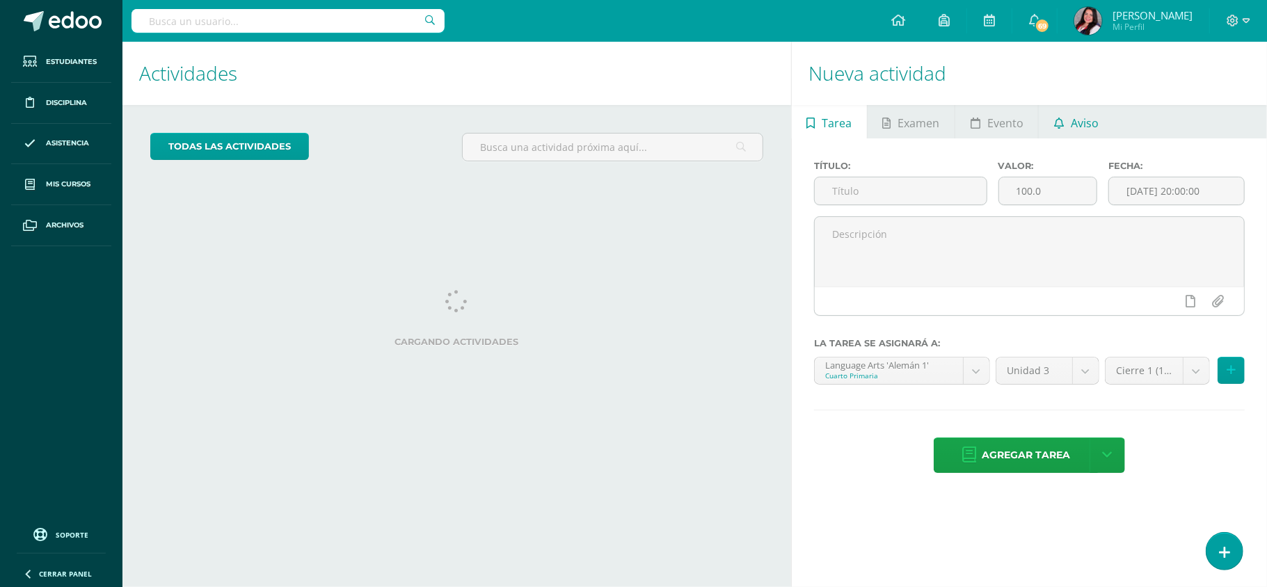
click at [1075, 131] on span "Aviso" at bounding box center [1085, 122] width 28 height 33
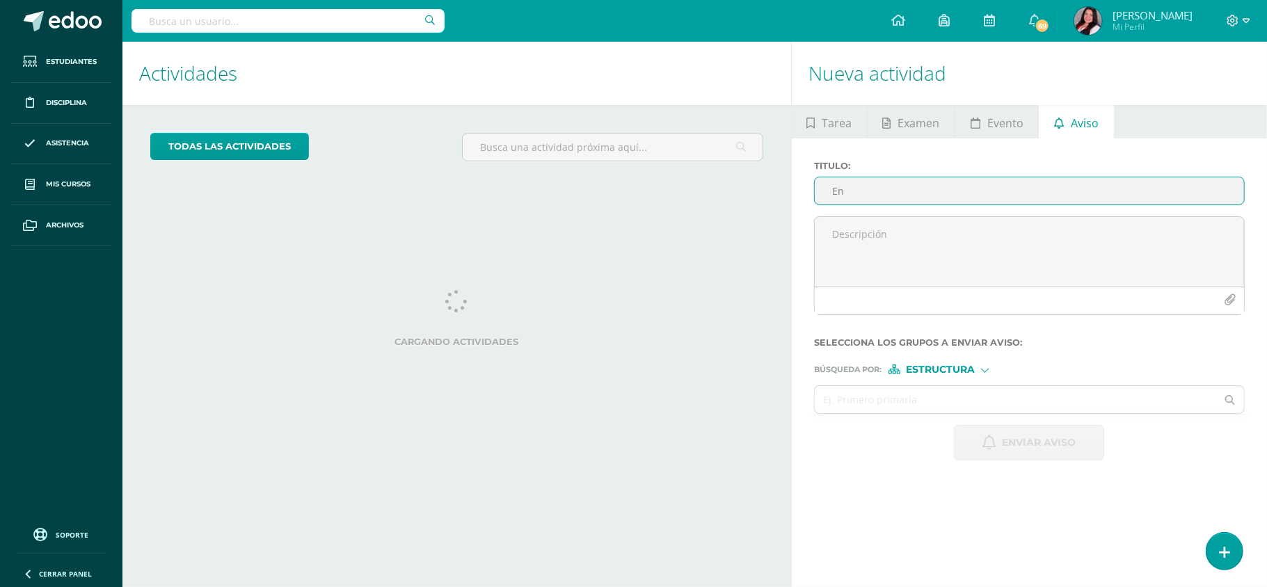
type input "E"
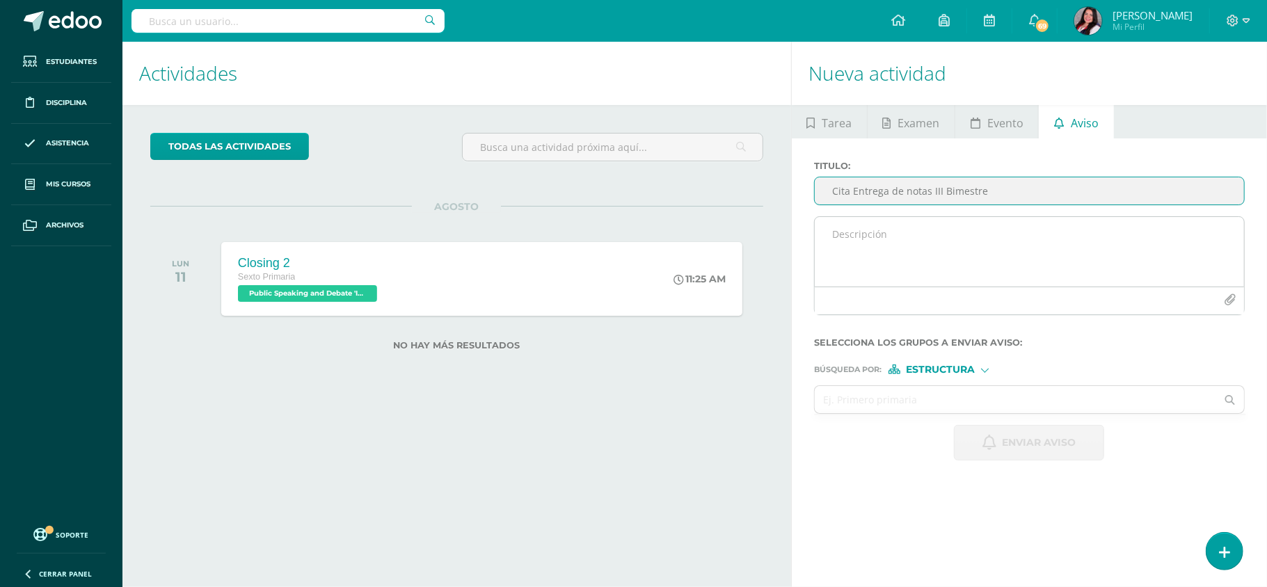
type input "Cita Entrega de notas III Bimestre"
click at [866, 246] on textarea at bounding box center [1029, 252] width 429 height 70
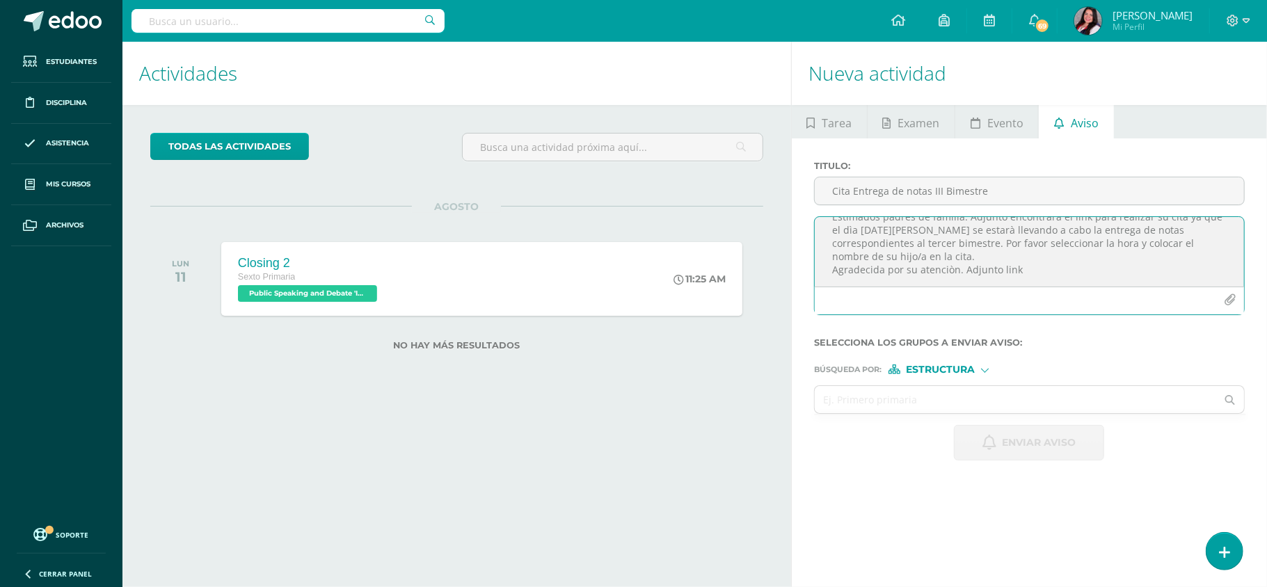
scroll to position [32, 0]
paste textarea "[URL][DOMAIN_NAME]"
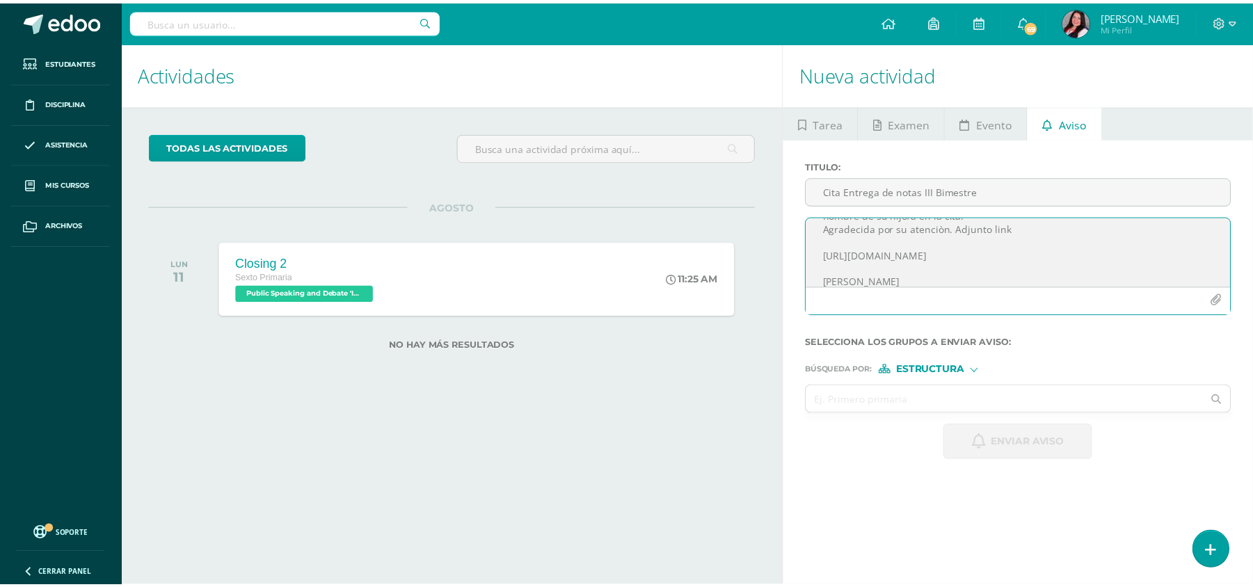
scroll to position [71, 0]
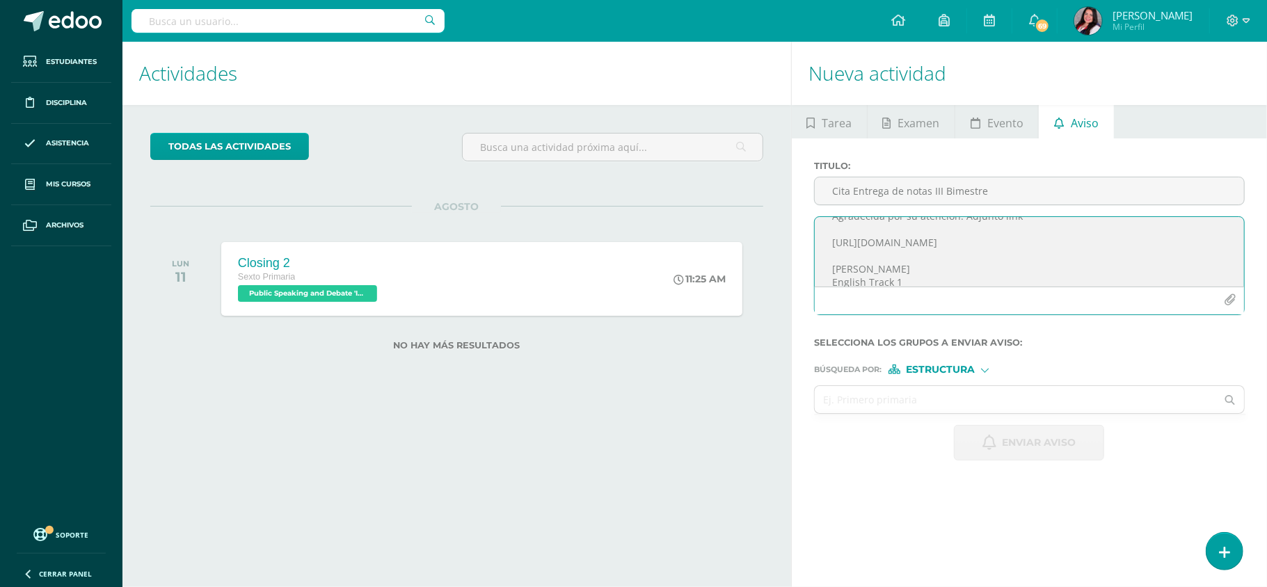
type textarea "Estimados padres de familia: Adjunto encontrarà el link para realizar su cita y…"
click at [962, 360] on div "Búsqueda por : Estructura Estructura Persona" at bounding box center [1029, 363] width 431 height 21
click at [891, 393] on input "text" at bounding box center [1015, 399] width 401 height 27
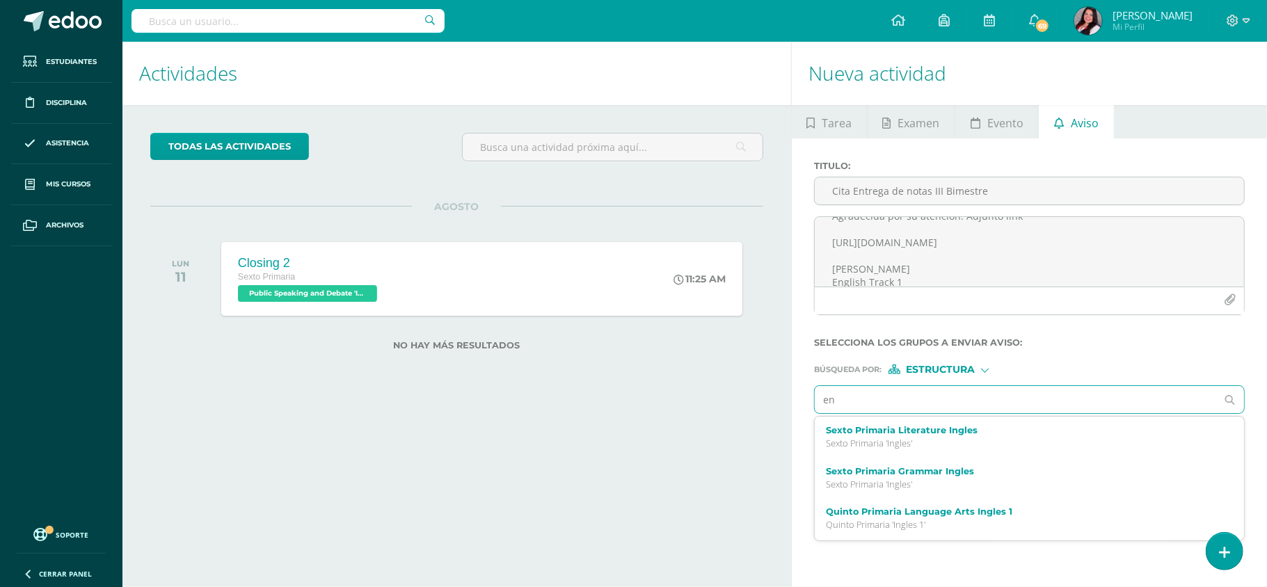
type input "e"
type input "quinto primaria inges"
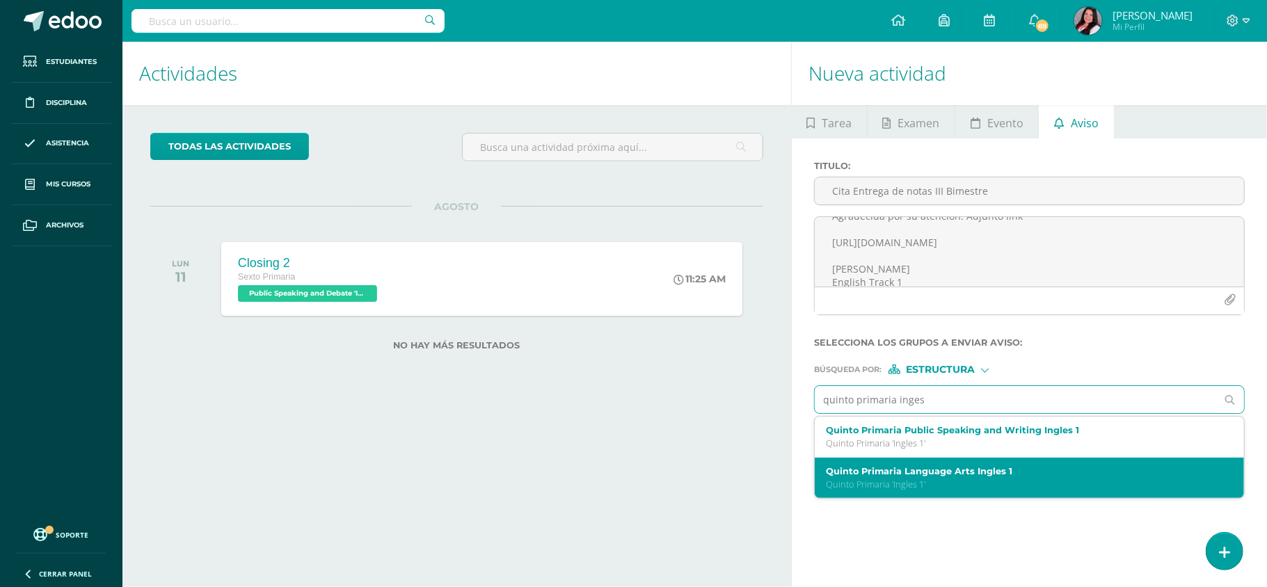
click at [920, 484] on p "Quinto Primaria 'Ingles 1'" at bounding box center [1021, 485] width 390 height 12
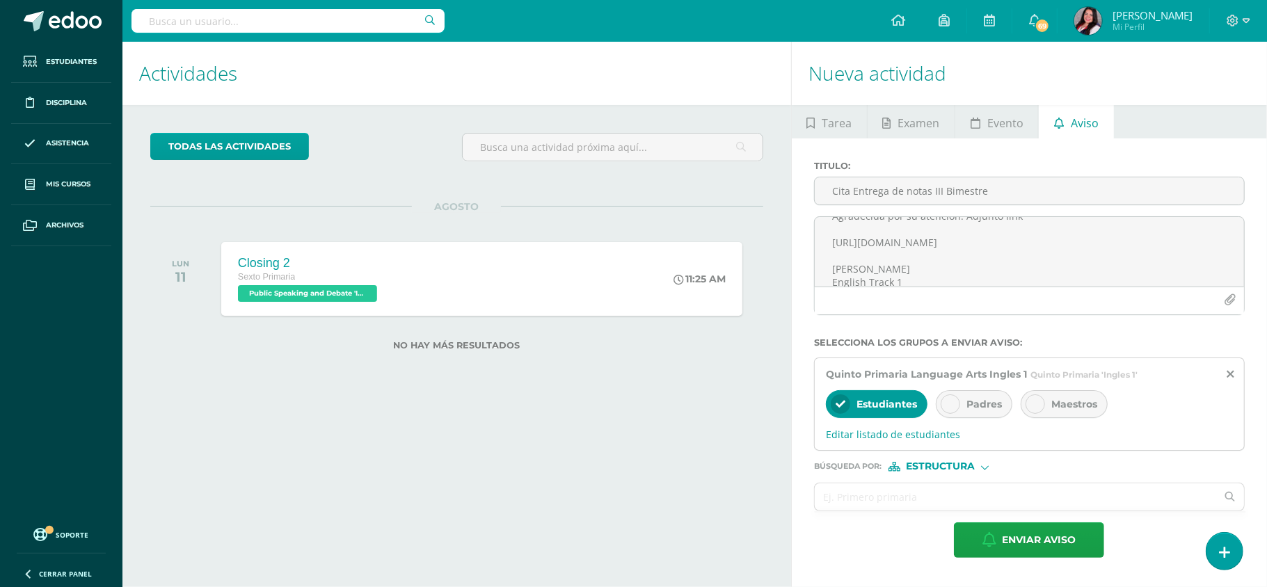
click at [984, 399] on span "Padres" at bounding box center [983, 404] width 35 height 13
click at [975, 468] on span "Estructura" at bounding box center [940, 467] width 69 height 8
click at [943, 495] on span "Persona" at bounding box center [944, 504] width 112 height 18
click at [872, 490] on input "text" at bounding box center [1015, 497] width 401 height 27
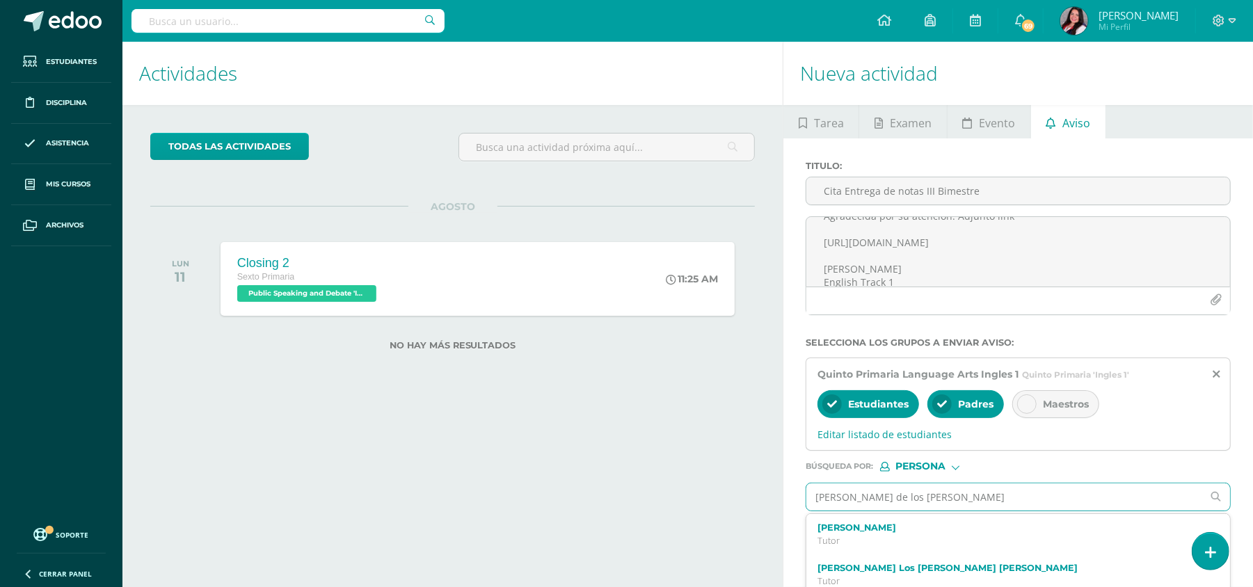
type input "[PERSON_NAME] de [GEOGRAPHIC_DATA]"
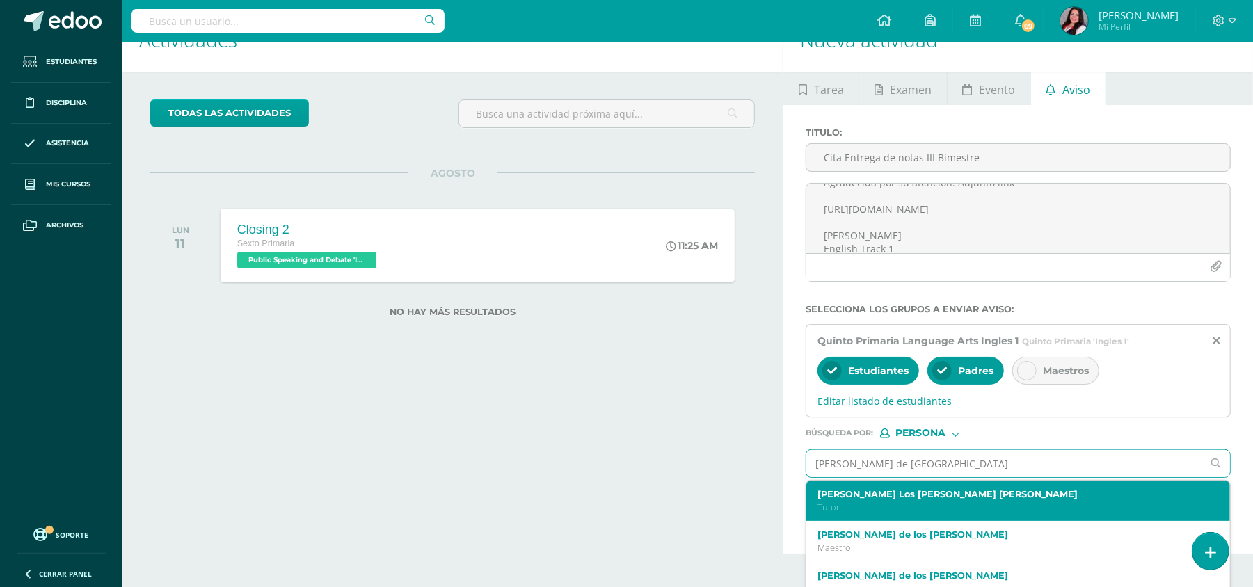
scroll to position [51, 0]
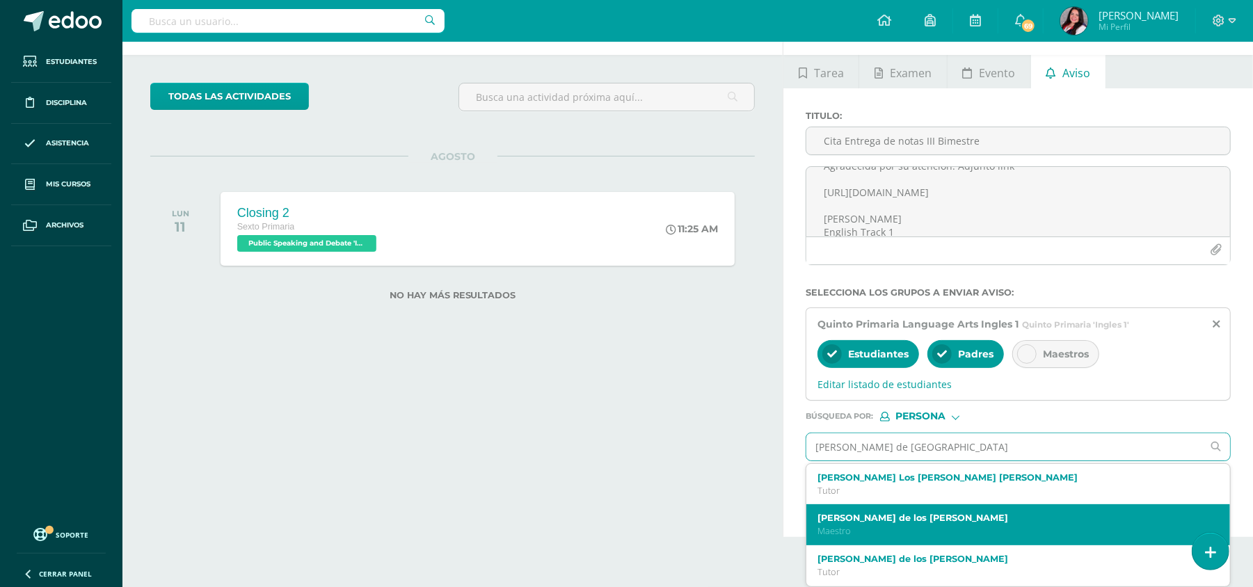
click at [934, 521] on label "[PERSON_NAME] de los [PERSON_NAME]" at bounding box center [1010, 518] width 384 height 10
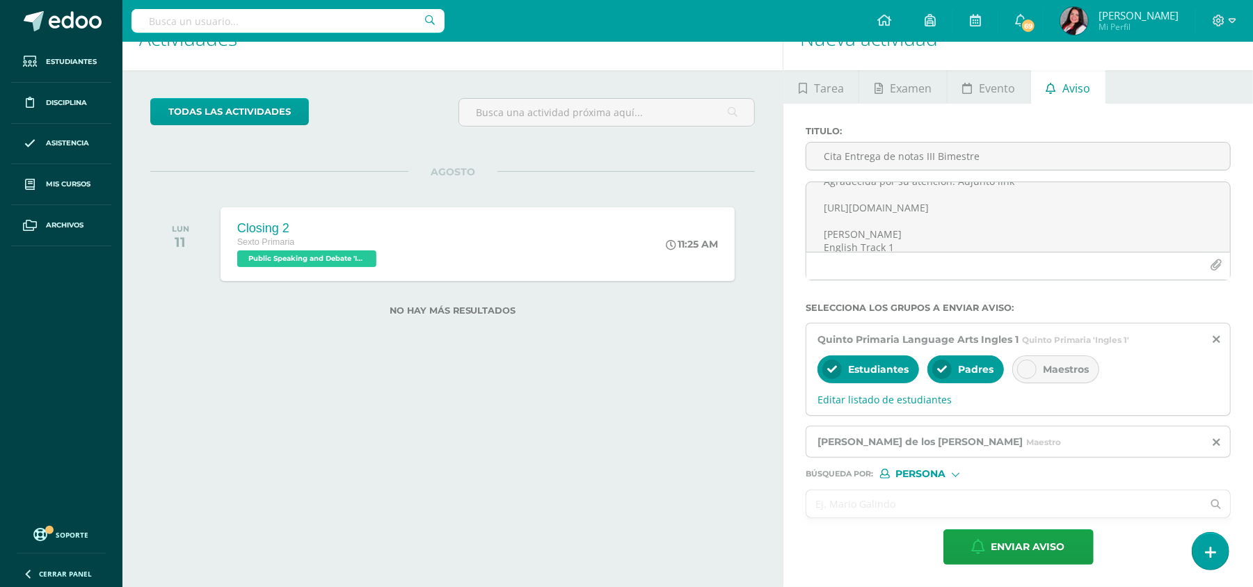
click at [877, 505] on input "text" at bounding box center [1004, 504] width 396 height 27
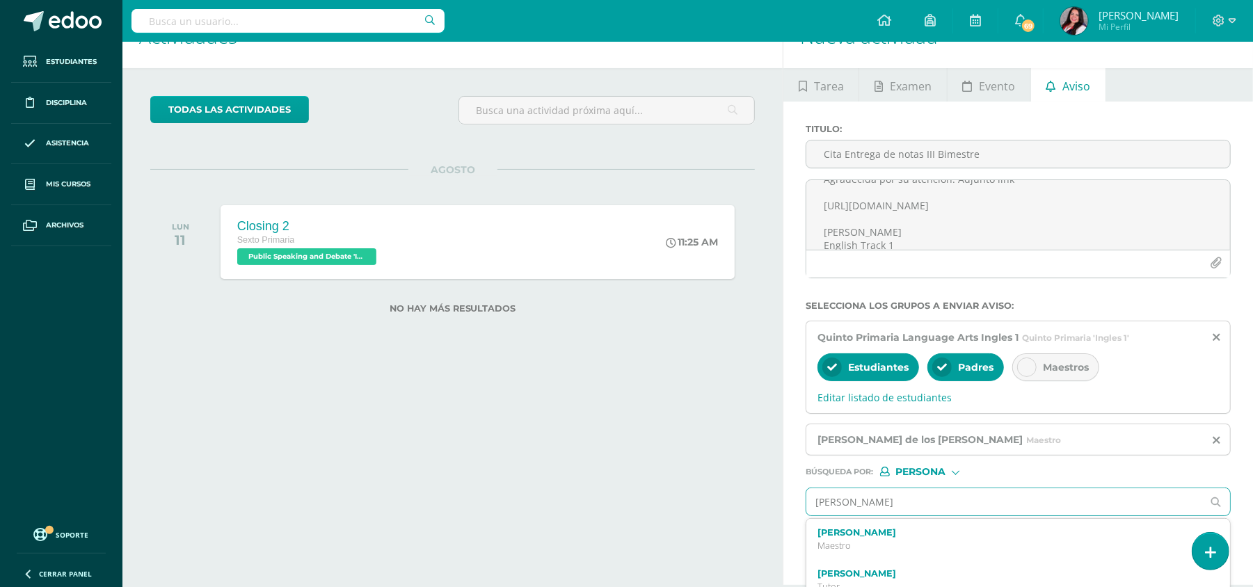
type input "[PERSON_NAME] m"
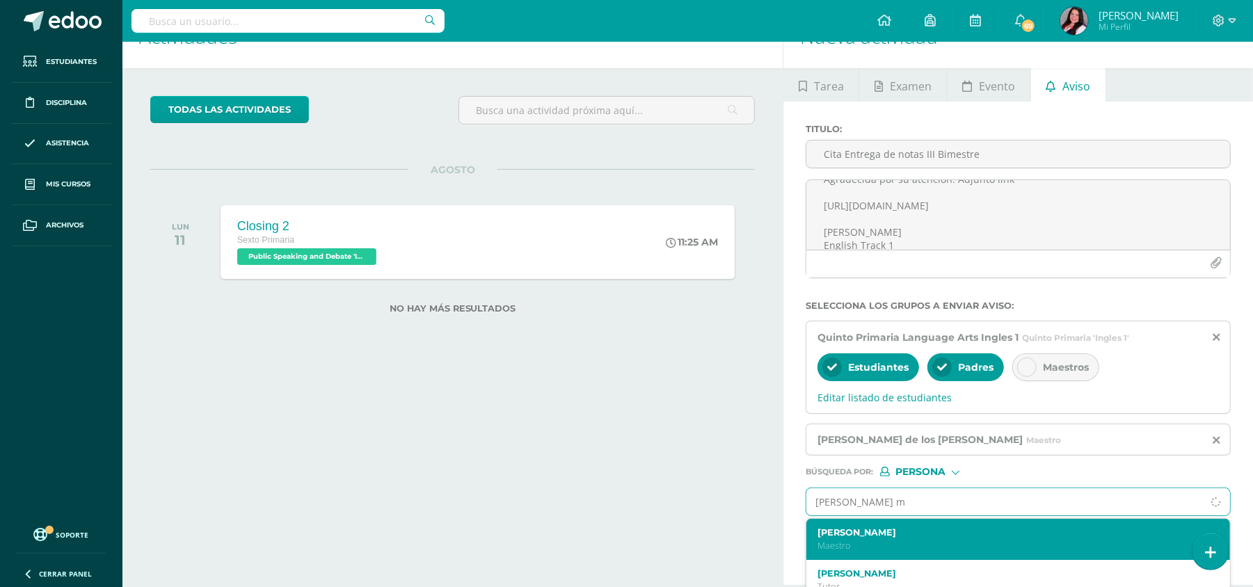
click at [875, 534] on label "[PERSON_NAME]" at bounding box center [1010, 532] width 384 height 10
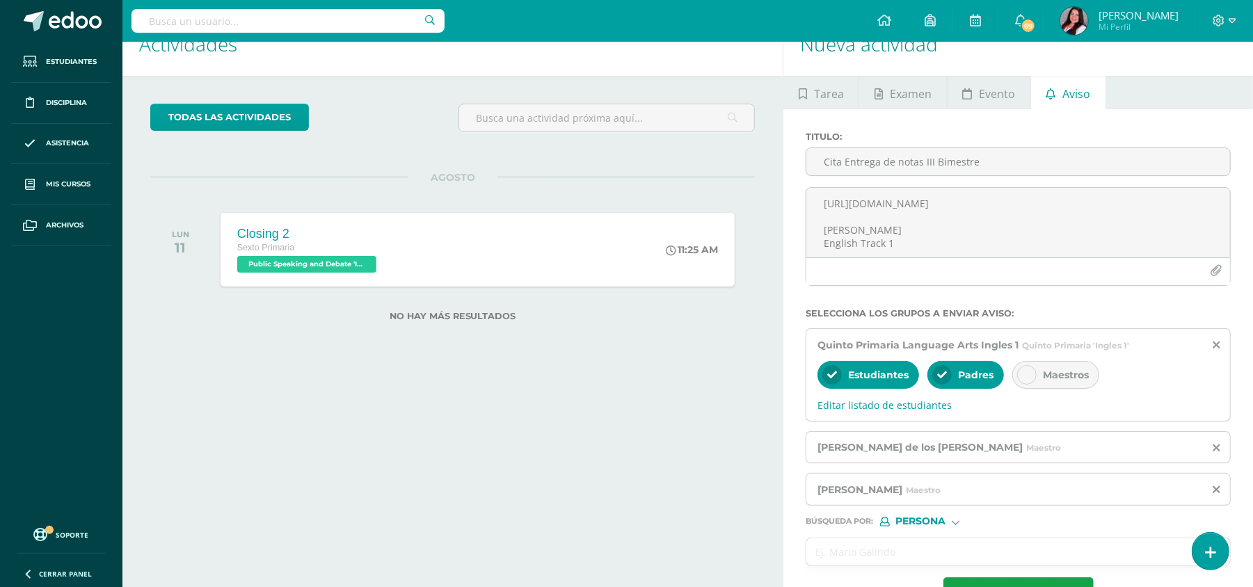
scroll to position [79, 0]
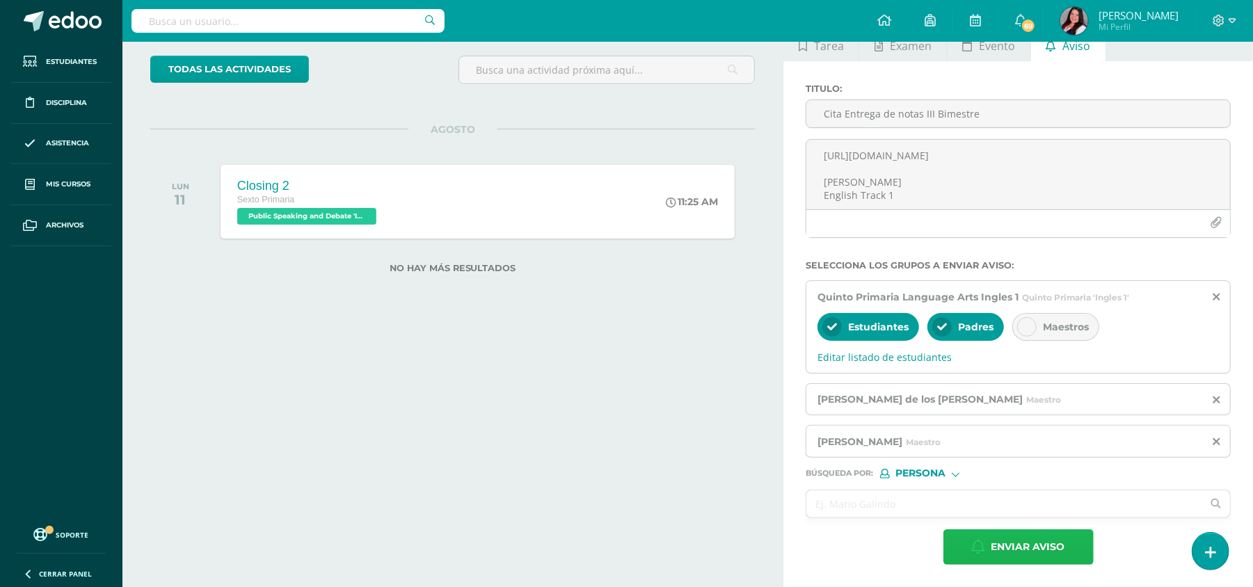
click at [994, 550] on span "Enviar aviso" at bounding box center [1028, 547] width 74 height 34
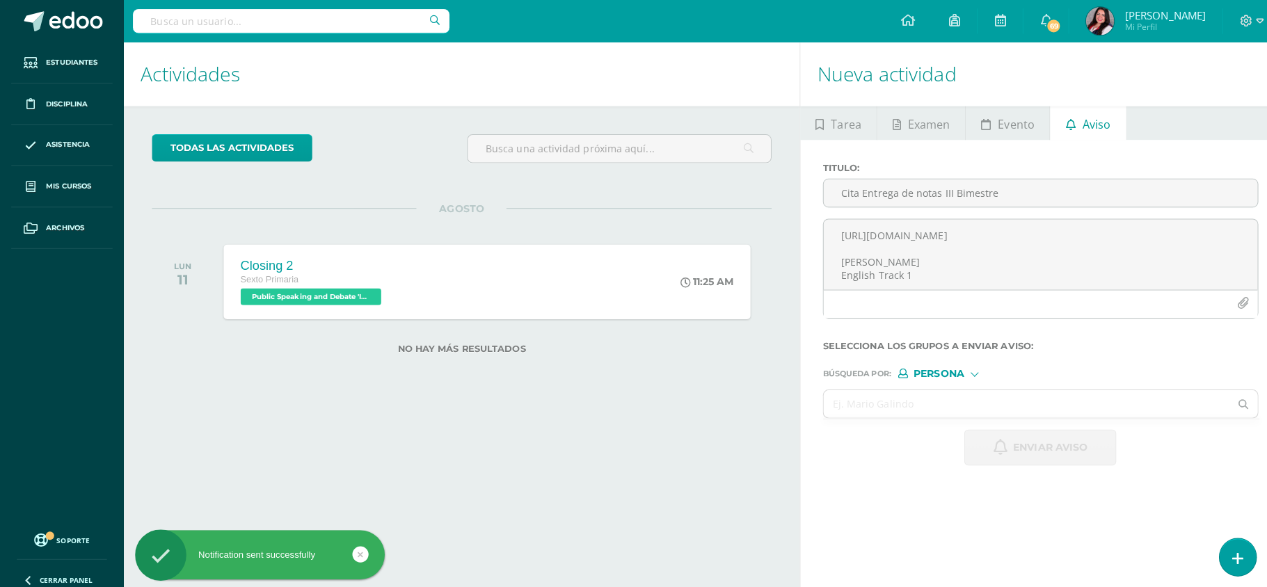
scroll to position [0, 0]
